Goal: Information Seeking & Learning: Check status

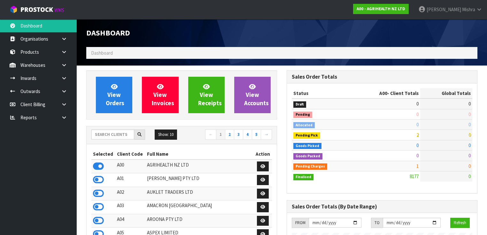
scroll to position [496, 200]
click at [109, 133] on input "text" at bounding box center [112, 134] width 43 height 10
type input "D04"
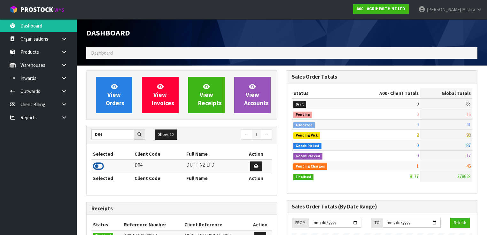
click at [94, 167] on icon at bounding box center [98, 166] width 11 height 10
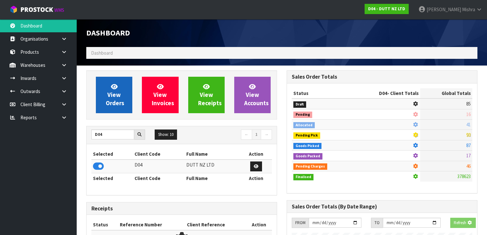
scroll to position [517, 200]
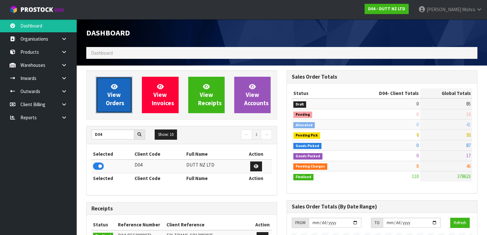
click at [109, 84] on link "View Orders" at bounding box center [114, 95] width 36 height 36
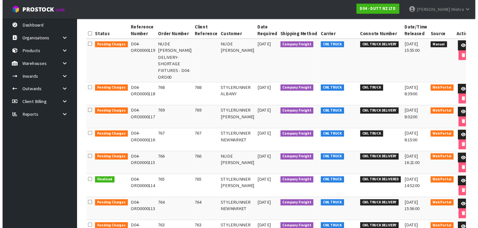
scroll to position [102, 0]
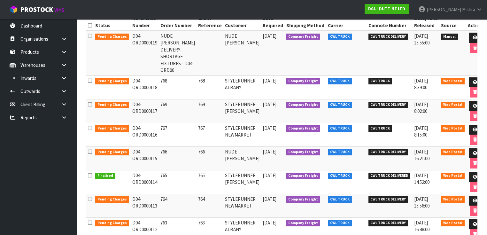
click at [265, 125] on td "[DATE]" at bounding box center [273, 135] width 24 height 24
click at [253, 99] on td "STYLERUNNER [PERSON_NAME]" at bounding box center [242, 111] width 38 height 24
click at [255, 76] on td "STYLERUNNER ALBANY" at bounding box center [242, 87] width 38 height 24
click at [253, 99] on td "STYLERUNNER [PERSON_NAME]" at bounding box center [242, 111] width 38 height 24
click at [257, 84] on td "STYLERUNNER ALBANY" at bounding box center [242, 87] width 38 height 24
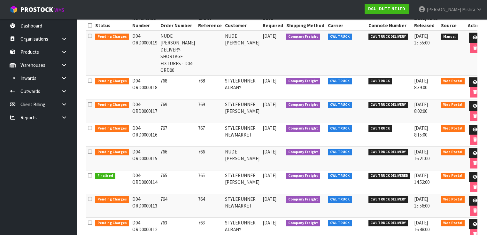
click at [257, 84] on td "STYLERUNNER ALBANY" at bounding box center [242, 87] width 38 height 24
click at [263, 78] on span "[DATE]" at bounding box center [270, 81] width 14 height 6
click at [268, 78] on span "[DATE]" at bounding box center [270, 81] width 14 height 6
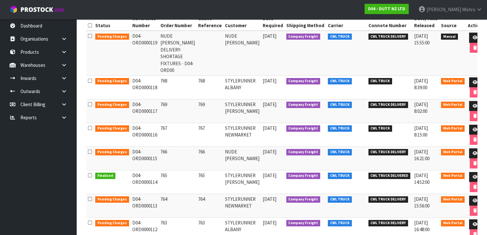
click at [276, 78] on span "[DATE]" at bounding box center [270, 81] width 14 height 6
click at [274, 114] on td "[DATE]" at bounding box center [273, 111] width 24 height 24
click at [274, 125] on span "[DATE]" at bounding box center [270, 128] width 14 height 6
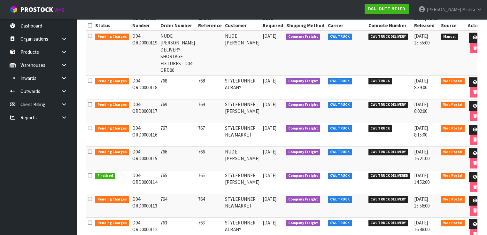
click at [274, 125] on span "[DATE]" at bounding box center [270, 128] width 14 height 6
click at [276, 101] on span "[DATE]" at bounding box center [270, 104] width 14 height 6
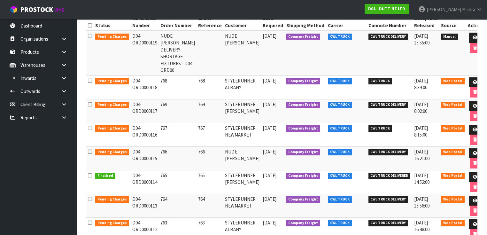
click at [276, 78] on span "[DATE]" at bounding box center [270, 81] width 14 height 6
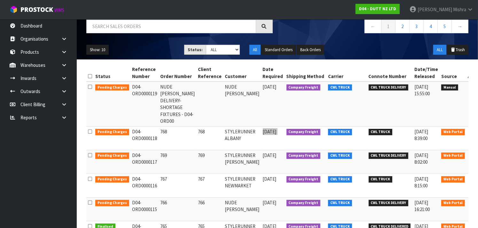
scroll to position [0, 0]
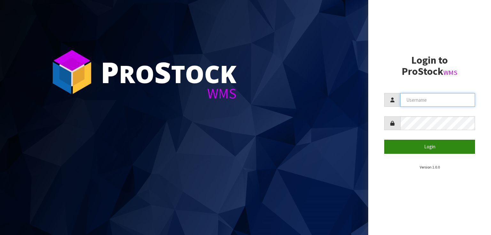
type input "[PERSON_NAME]"
click at [416, 147] on button "Login" at bounding box center [429, 147] width 91 height 14
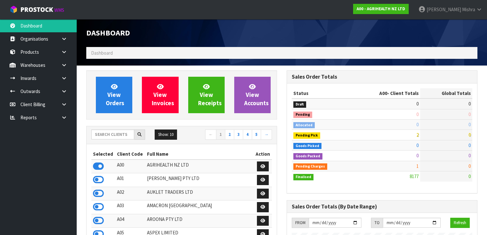
scroll to position [496, 200]
click at [105, 136] on input "text" at bounding box center [112, 134] width 43 height 10
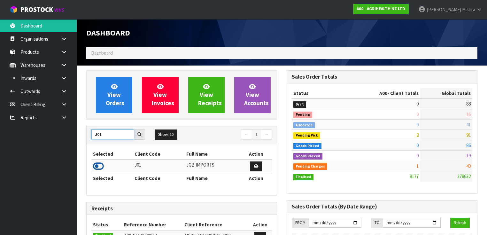
type input "J01"
click at [94, 165] on icon at bounding box center [98, 166] width 11 height 10
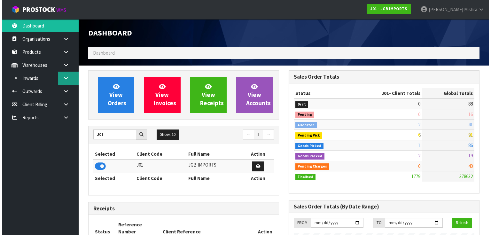
scroll to position [482, 200]
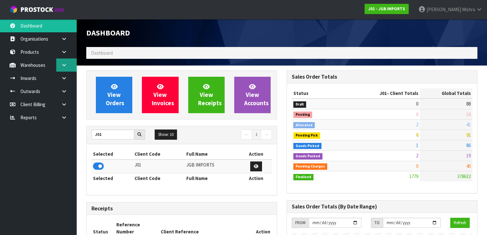
click at [68, 66] on link at bounding box center [66, 64] width 20 height 13
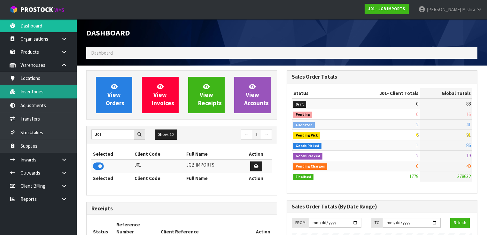
click at [54, 91] on link "Inventories" at bounding box center [38, 91] width 77 height 13
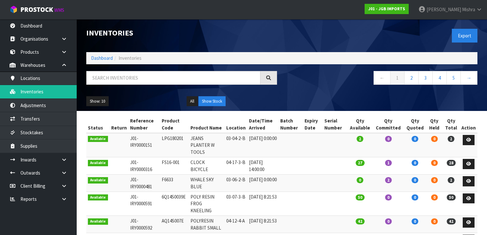
click at [113, 67] on div "Inventories Export Dashboard Inventories ← 1 2 3 4 5 → Show: 10 5 10 25 50 All …" at bounding box center [282, 65] width 401 height 92
click at [116, 80] on input "text" at bounding box center [173, 78] width 174 height 14
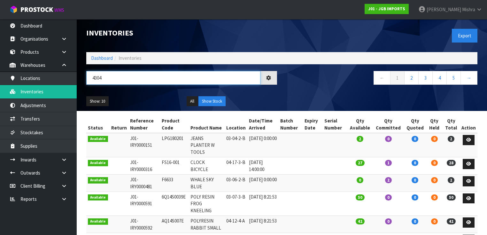
type input "4304"
